Goal: Information Seeking & Learning: Learn about a topic

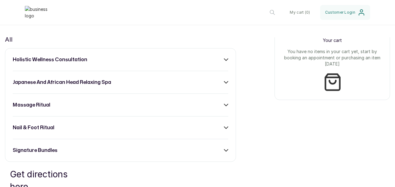
scroll to position [239, 0]
click at [221, 154] on div "signature bundles" at bounding box center [121, 150] width 216 height 7
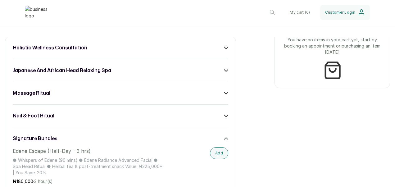
scroll to position [251, 0]
click at [223, 126] on div "holistic wellness consultation japanese and african head relaxing spa massage r…" at bounding box center [120, 136] width 231 height 198
click at [224, 118] on icon at bounding box center [226, 116] width 4 height 4
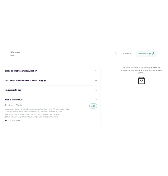
scroll to position [248, 0]
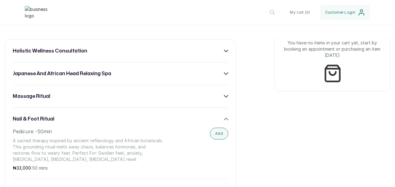
click at [224, 53] on icon at bounding box center [226, 51] width 4 height 4
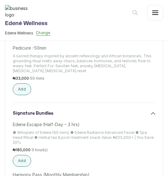
click at [117, 101] on div "holistic wellness consultation Holistic Health Consultation Step into a world w…" at bounding box center [84, 54] width 158 height 344
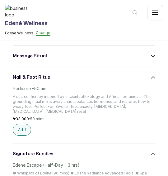
scroll to position [207, 0]
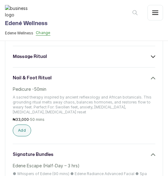
click at [115, 86] on div "nail & foot ritual Pedicure -50min A sacred therapy inspired by ancient reflexo…" at bounding box center [84, 106] width 142 height 62
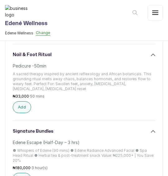
scroll to position [230, 0]
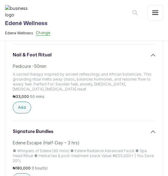
click at [151, 57] on icon at bounding box center [153, 55] width 4 height 4
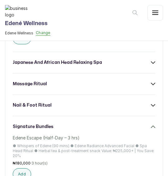
scroll to position [177, 0]
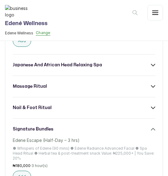
click at [145, 111] on div "nail & foot ritual" at bounding box center [84, 108] width 142 height 6
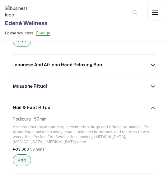
click at [151, 89] on icon at bounding box center [153, 87] width 4 height 4
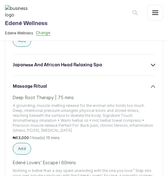
click at [151, 89] on icon at bounding box center [153, 87] width 4 height 4
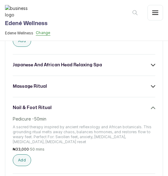
click at [147, 110] on div "nail & foot ritual" at bounding box center [84, 108] width 142 height 6
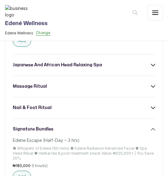
click at [151, 110] on icon at bounding box center [153, 108] width 4 height 4
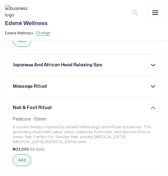
click at [151, 110] on icon at bounding box center [153, 108] width 4 height 4
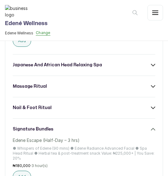
click at [151, 89] on icon at bounding box center [153, 87] width 4 height 4
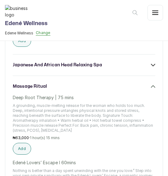
click at [151, 89] on icon at bounding box center [153, 87] width 4 height 4
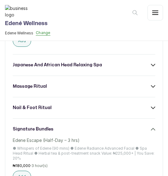
click at [151, 109] on icon at bounding box center [153, 108] width 4 height 2
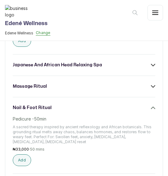
click at [94, 90] on div "massage ritual" at bounding box center [84, 87] width 142 height 6
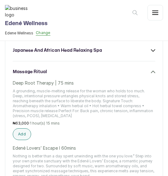
scroll to position [193, 0]
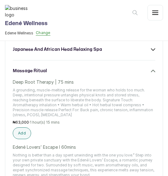
click at [109, 140] on div "Deep Root Therapy | 75 mins A grounding, muscle-melting release for the woman w…" at bounding box center [84, 109] width 142 height 60
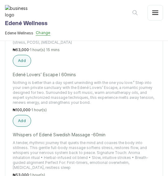
scroll to position [268, 0]
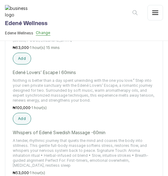
click at [73, 129] on div "massage ritual Deep Root Therapy | 75 mins A grounding, muscle-melting release …" at bounding box center [84, 124] width 142 height 262
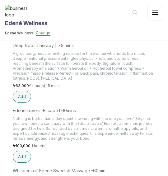
scroll to position [229, 0]
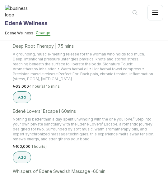
click at [68, 72] on p "A grounding, muscle-melting release for the woman who holds too much. Deep, int…" at bounding box center [84, 67] width 142 height 30
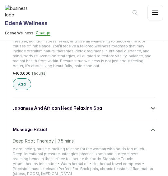
scroll to position [122, 0]
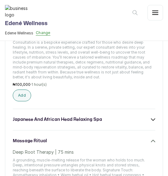
click at [151, 144] on icon at bounding box center [153, 141] width 4 height 4
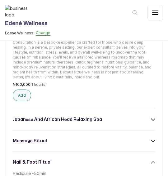
click at [147, 127] on div "holistic wellness consultation Holistic Health Consultation Step into a world w…" at bounding box center [84, 179] width 158 height 344
click at [151, 122] on icon at bounding box center [153, 120] width 4 height 4
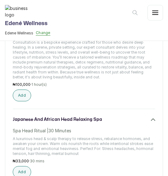
click at [88, 143] on p "A luxurious head & scalp therapy to release stress, rebalance hormones, and awa…" at bounding box center [84, 147] width 142 height 20
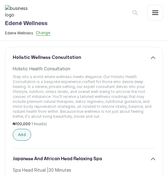
scroll to position [74, 0]
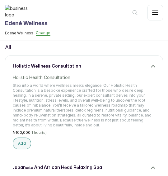
click at [151, 69] on icon at bounding box center [153, 66] width 4 height 4
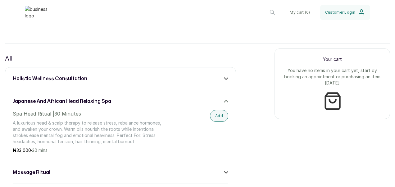
scroll to position [220, 0]
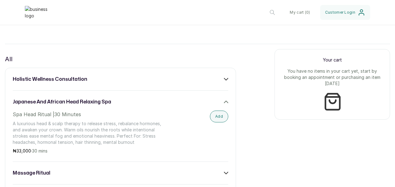
click at [224, 104] on icon at bounding box center [226, 102] width 4 height 4
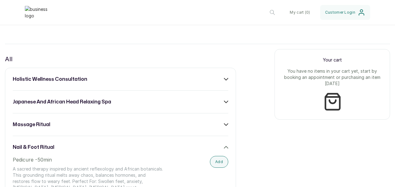
click at [221, 150] on div "nail & foot ritual" at bounding box center [121, 147] width 216 height 7
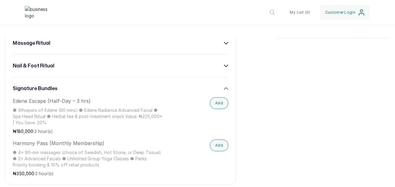
scroll to position [304, 0]
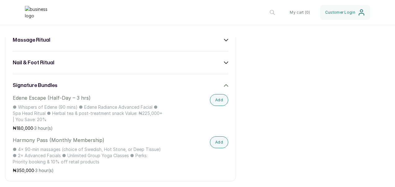
click at [224, 88] on icon at bounding box center [226, 85] width 4 height 4
